Goal: Task Accomplishment & Management: Use online tool/utility

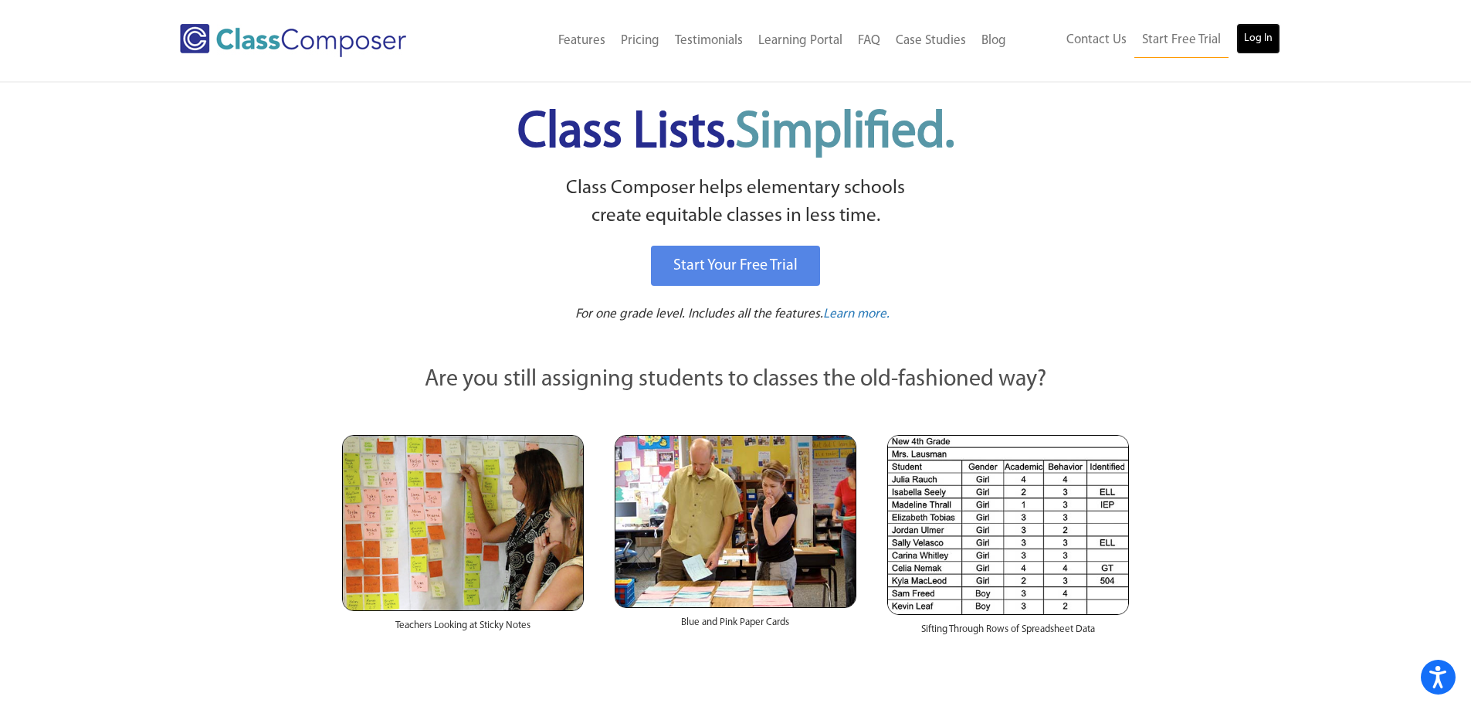
click at [1260, 52] on link "Log In" at bounding box center [1258, 38] width 44 height 31
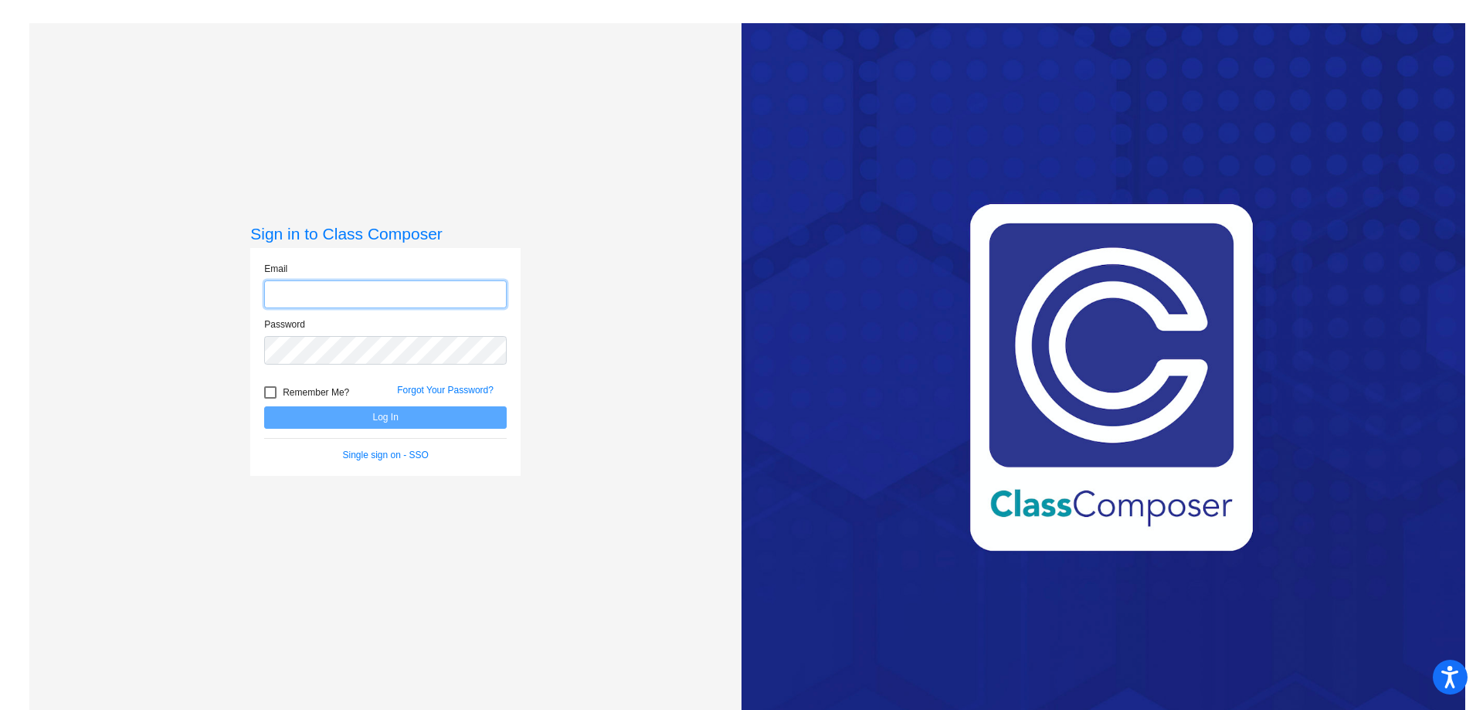
type input "krista.thompson@owensboro.kyschools.us"
click at [371, 412] on button "Log In" at bounding box center [385, 417] width 242 height 22
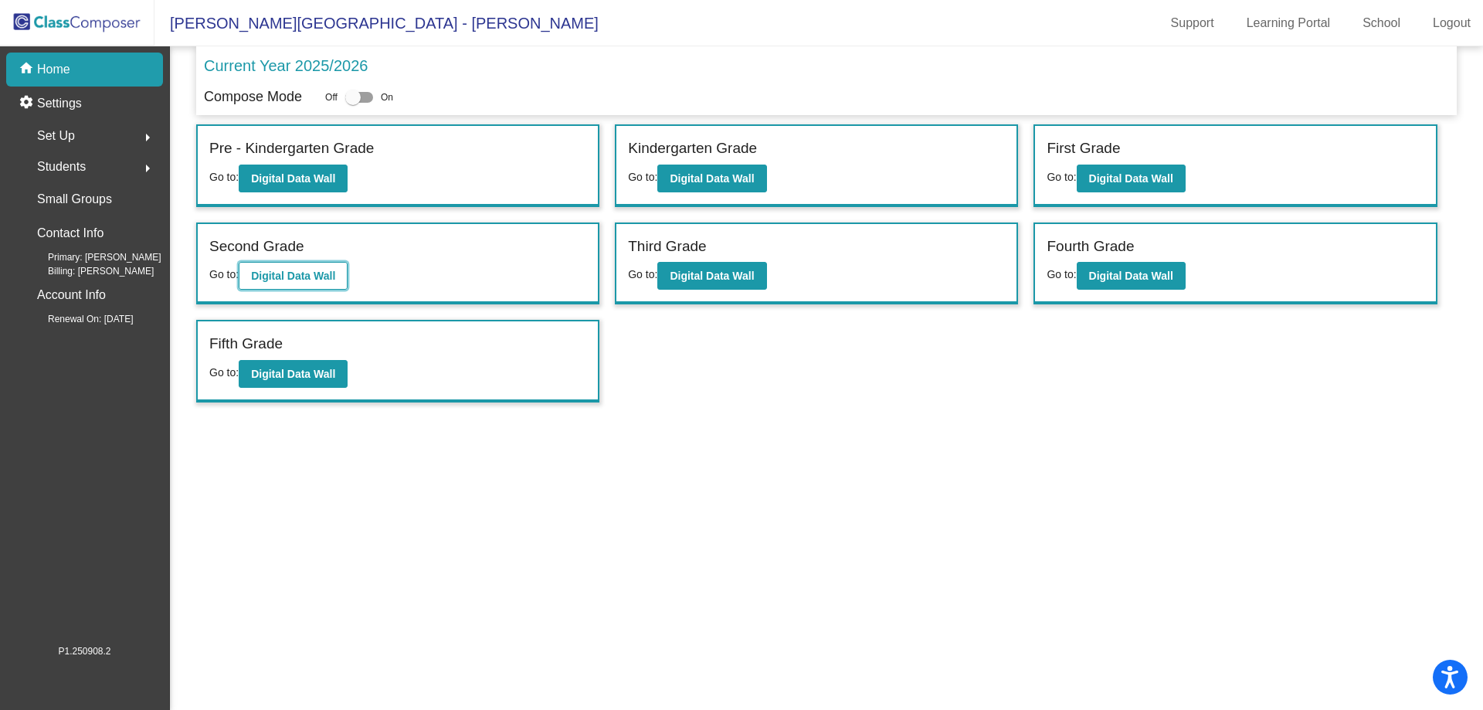
click at [316, 274] on b "Digital Data Wall" at bounding box center [293, 276] width 84 height 12
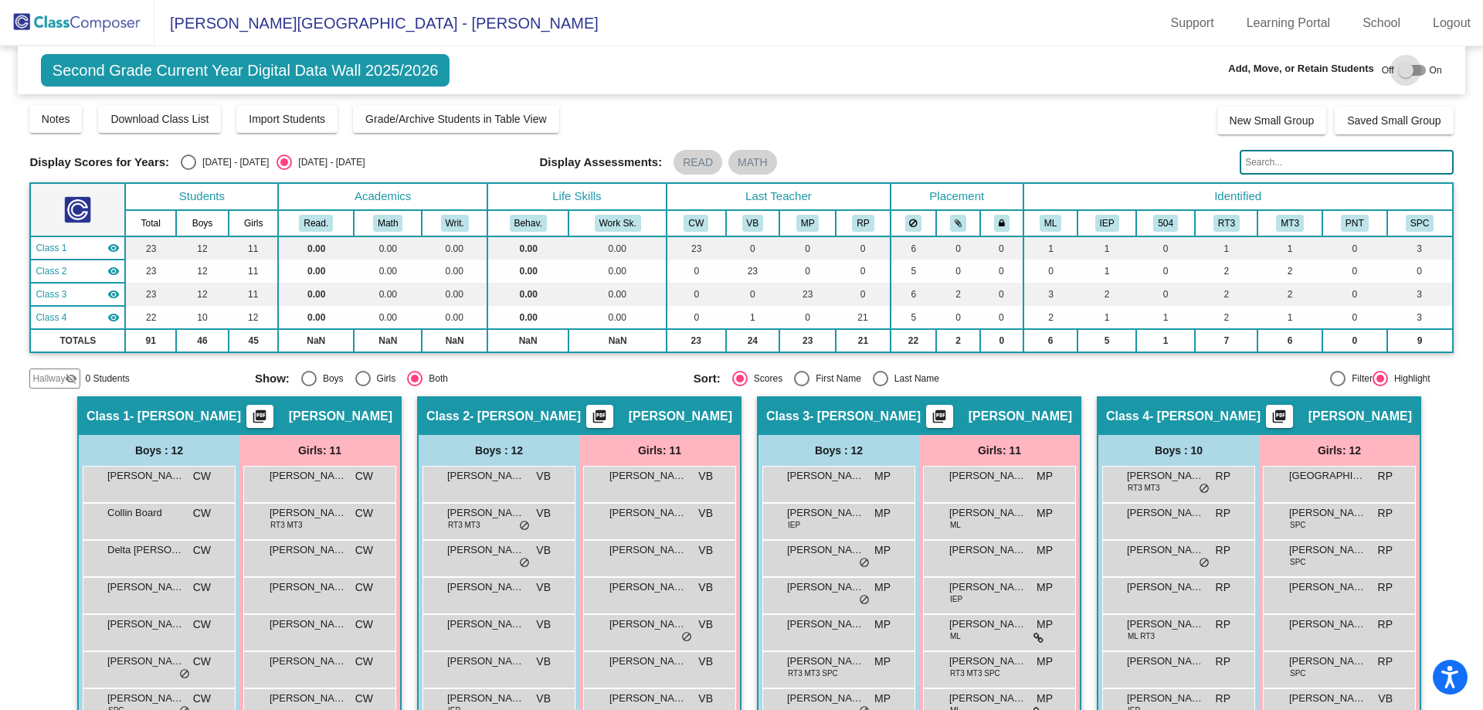
click at [1415, 73] on div at bounding box center [1412, 70] width 28 height 11
checkbox input "true"
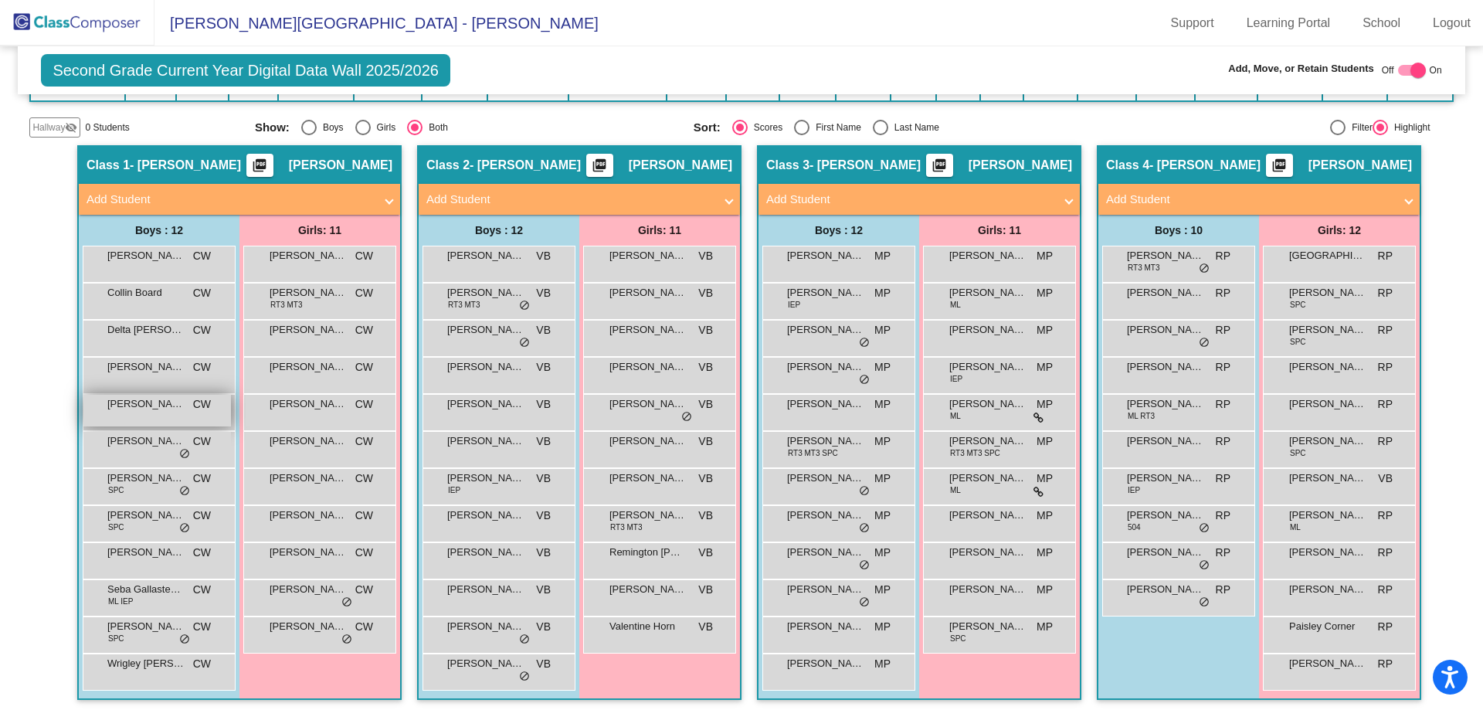
scroll to position [256, 0]
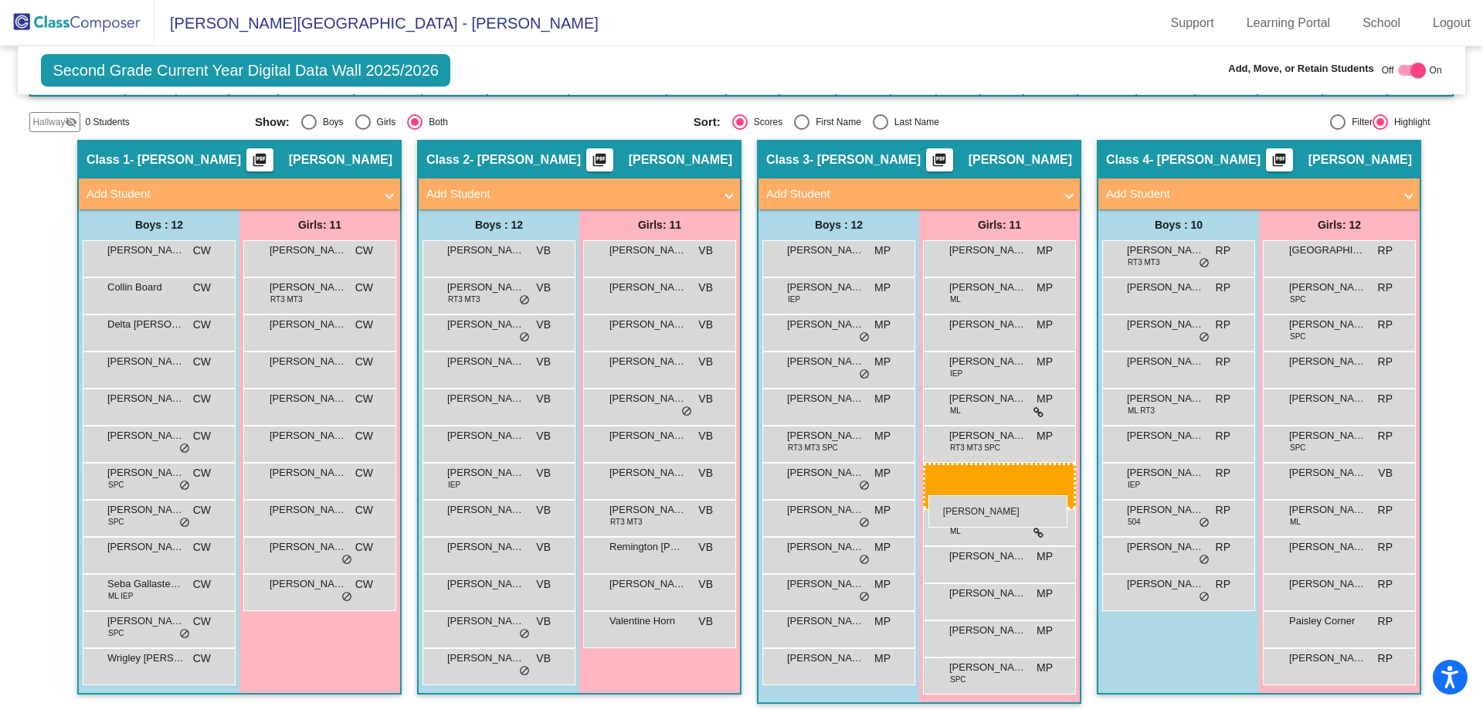
drag, startPoint x: 317, startPoint y: 322, endPoint x: 928, endPoint y: 495, distance: 635.6
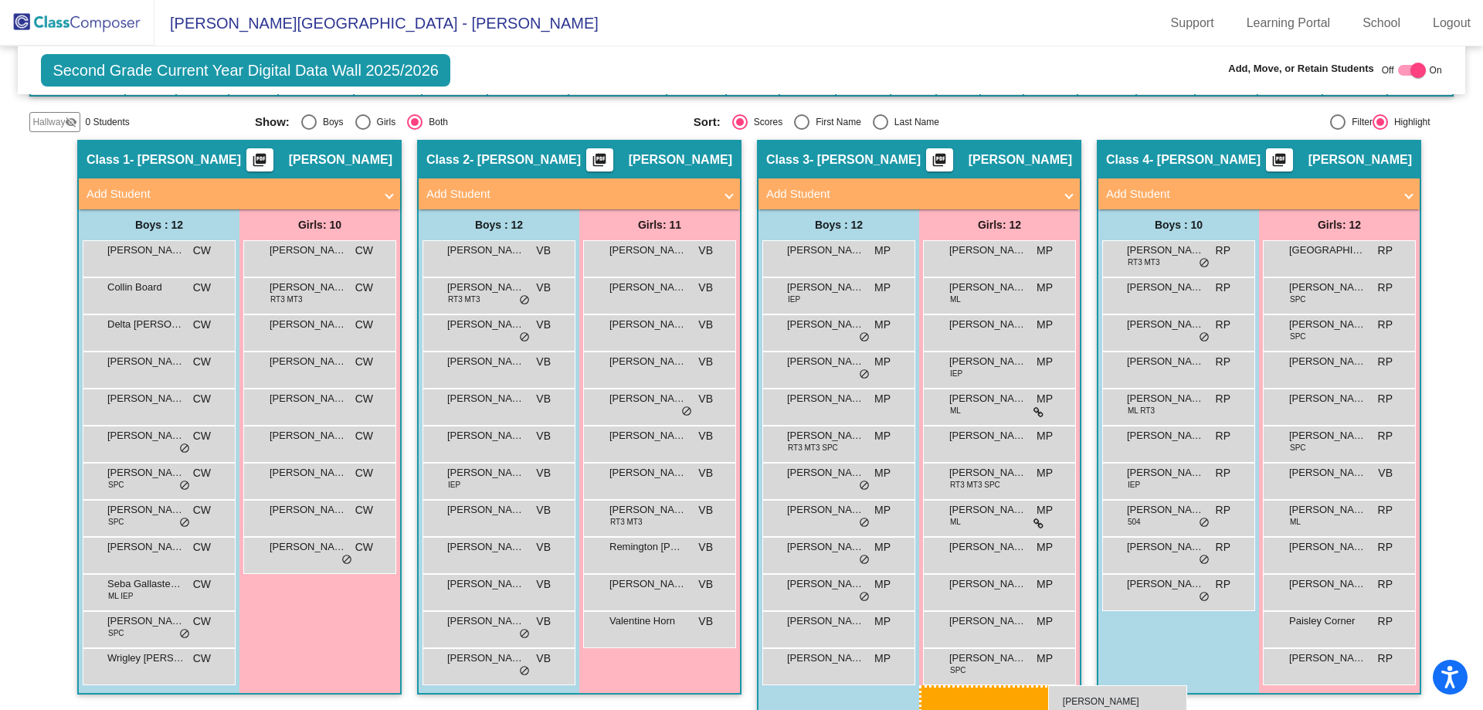
scroll to position [263, 0]
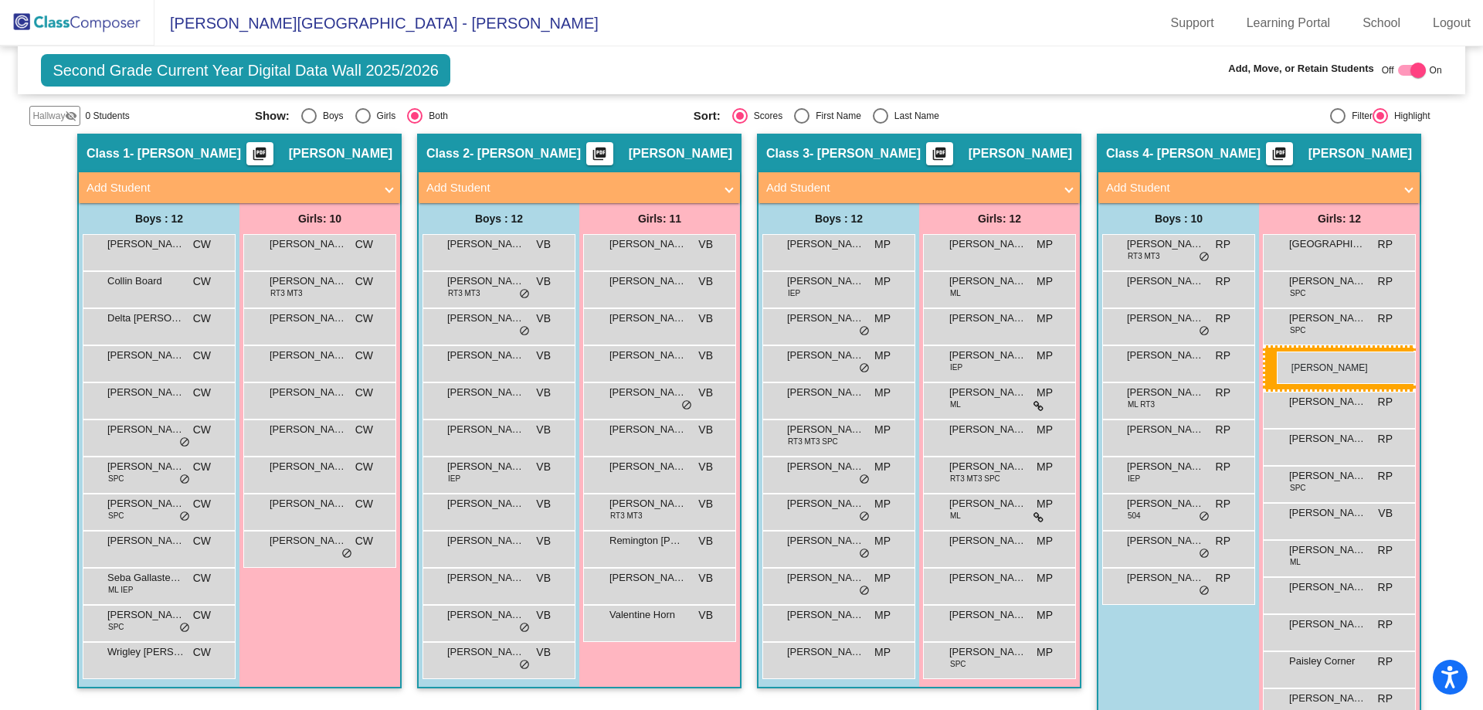
drag, startPoint x: 300, startPoint y: 557, endPoint x: 1277, endPoint y: 351, distance: 997.5
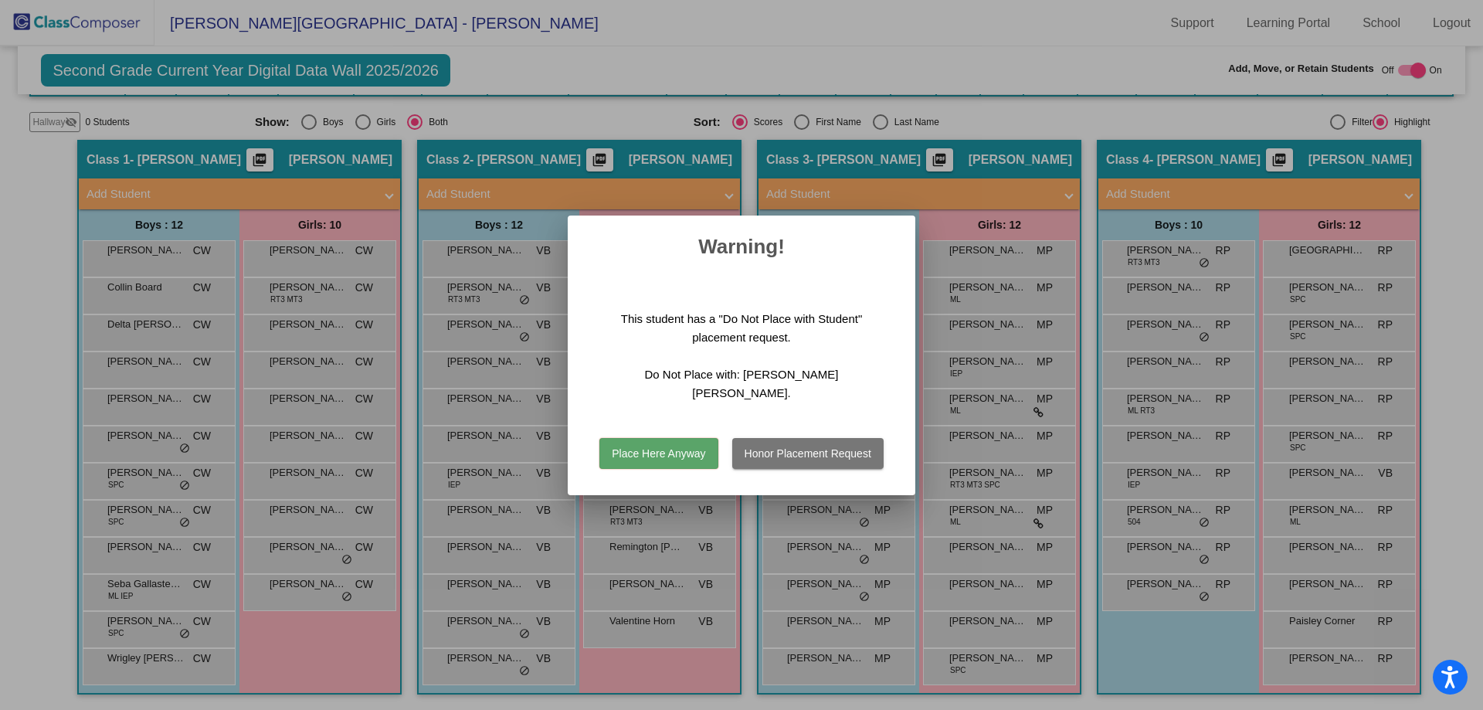
click at [666, 438] on button "Place Here Anyway" at bounding box center [658, 453] width 118 height 31
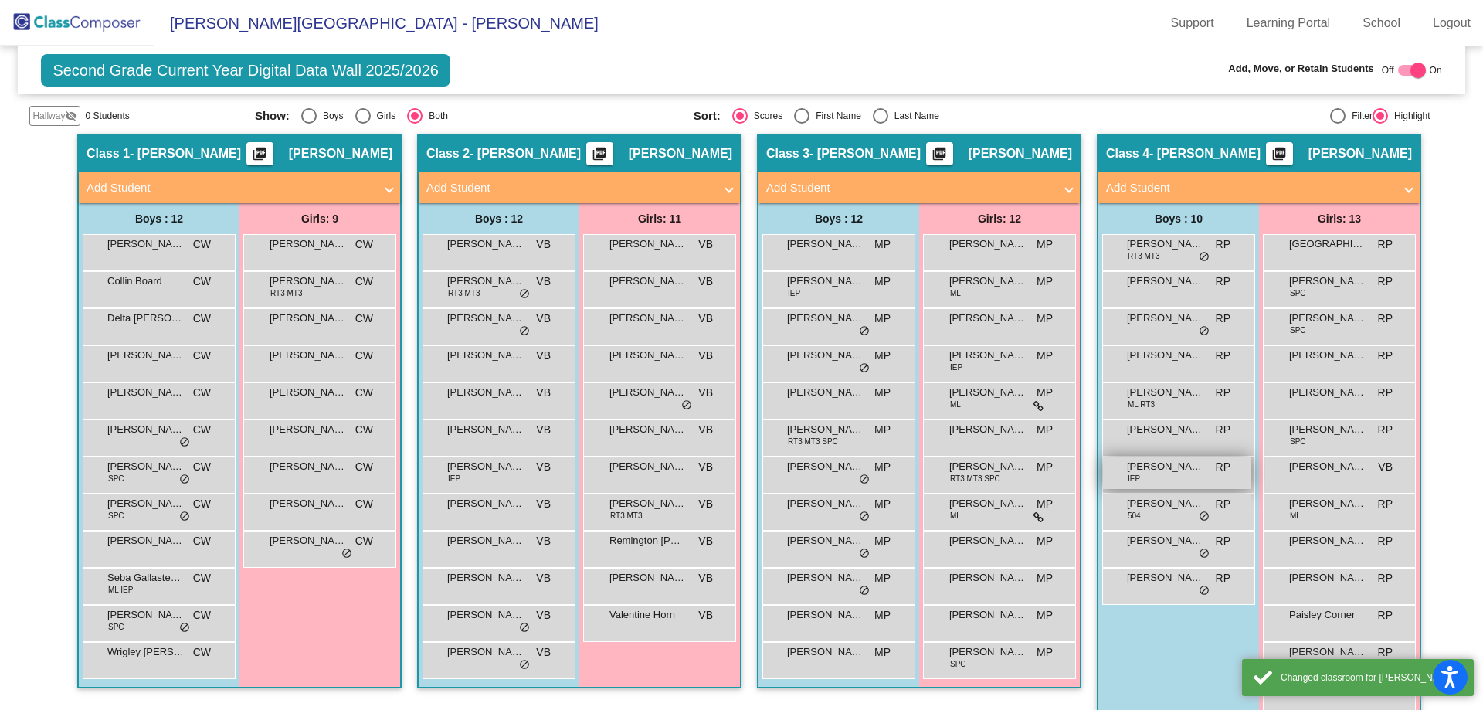
scroll to position [293, 0]
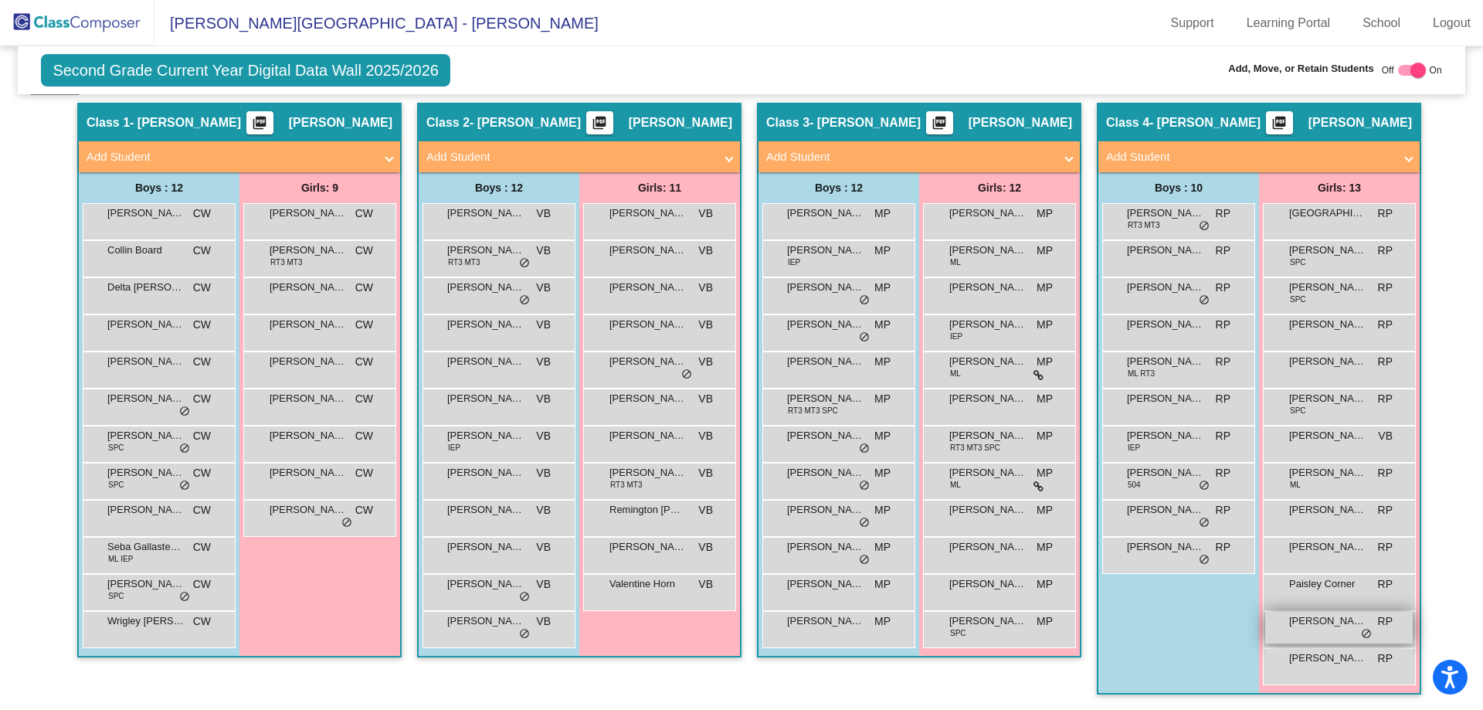
click at [1331, 635] on div "Sadie Hall RP lock do_not_disturb_alt" at bounding box center [1339, 628] width 148 height 32
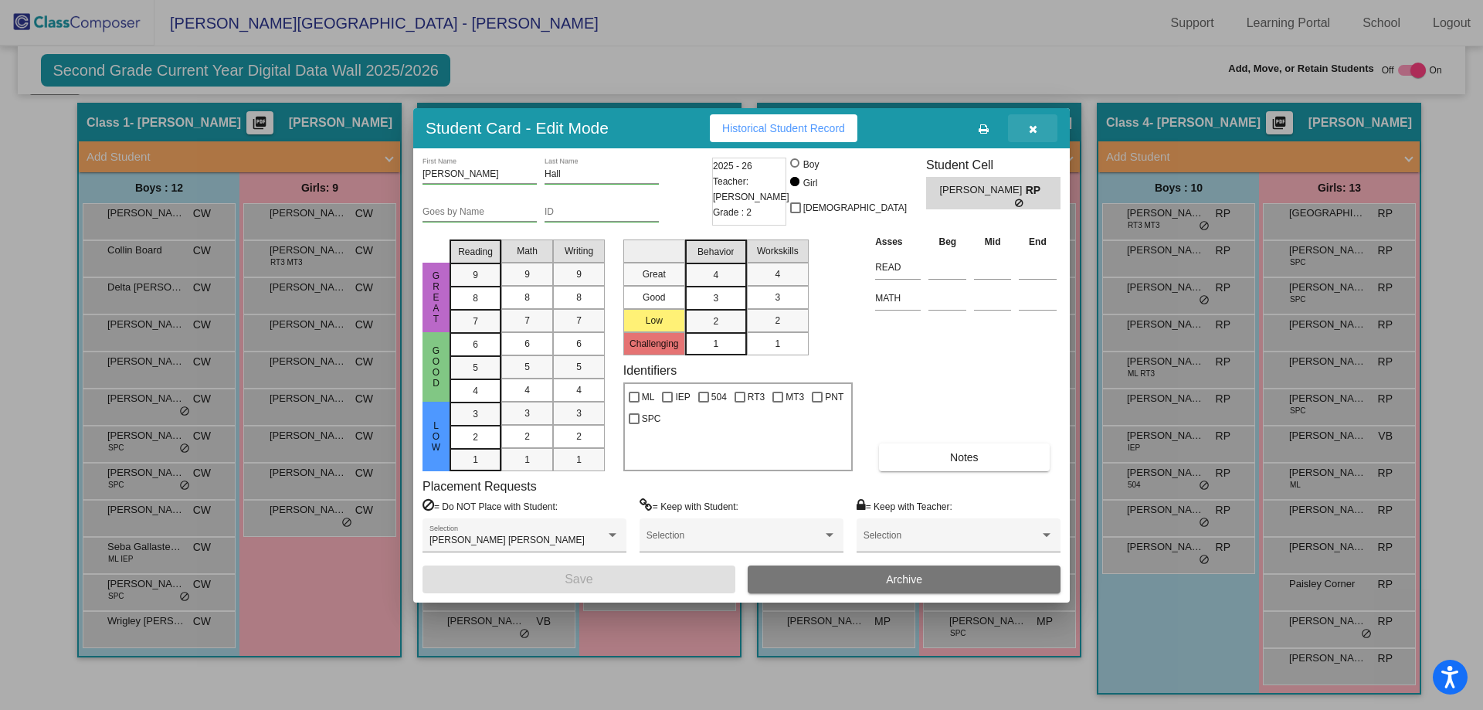
click at [1034, 127] on icon "button" at bounding box center [1033, 129] width 8 height 11
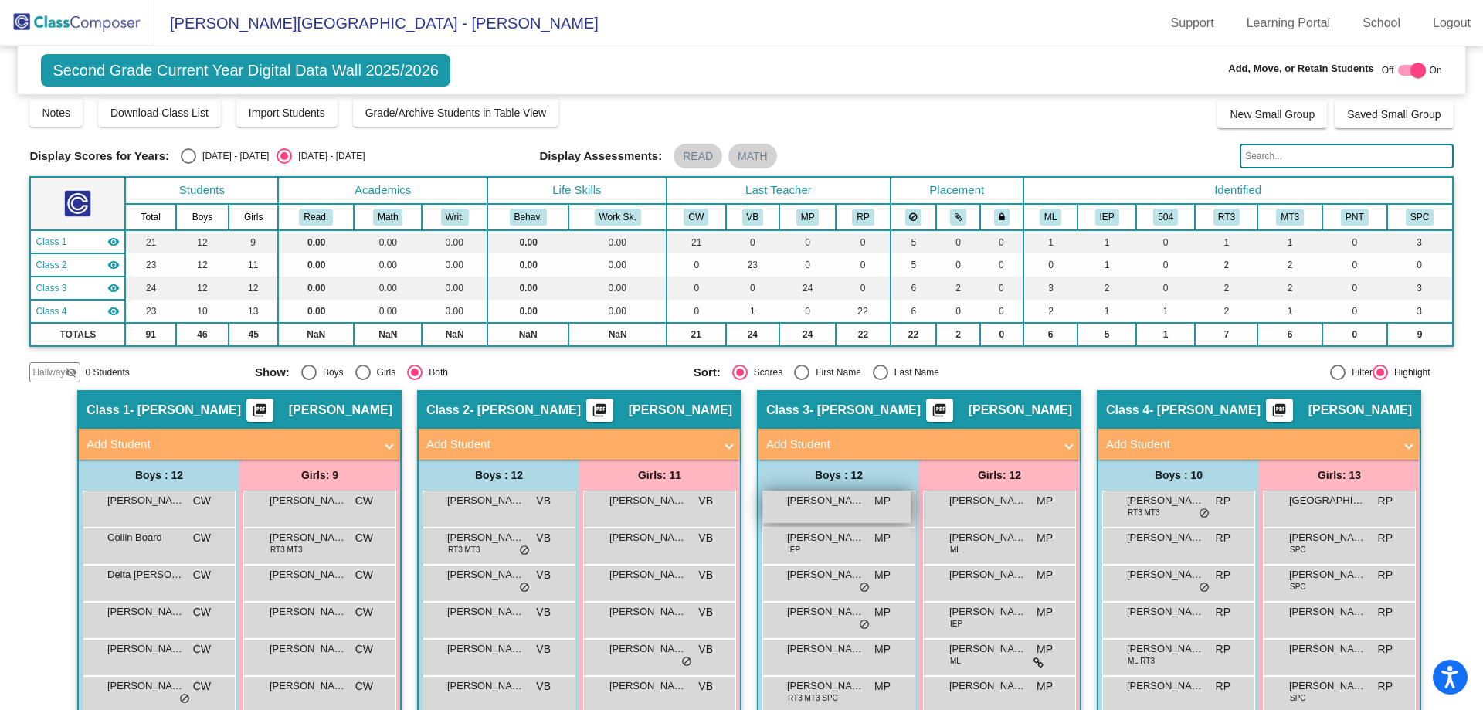
scroll to position [0, 0]
